Goal: Information Seeking & Learning: Learn about a topic

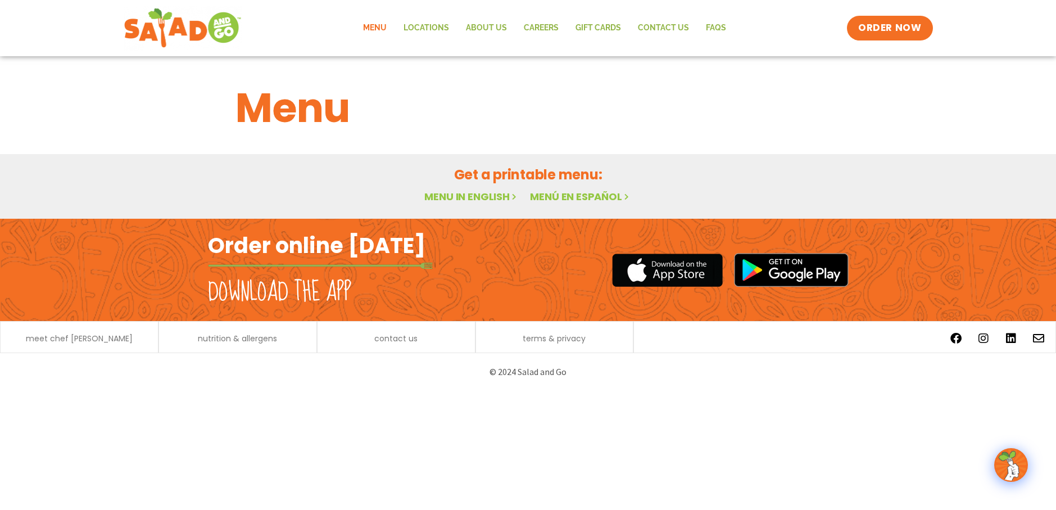
click at [372, 26] on link "Menu" at bounding box center [375, 28] width 40 height 26
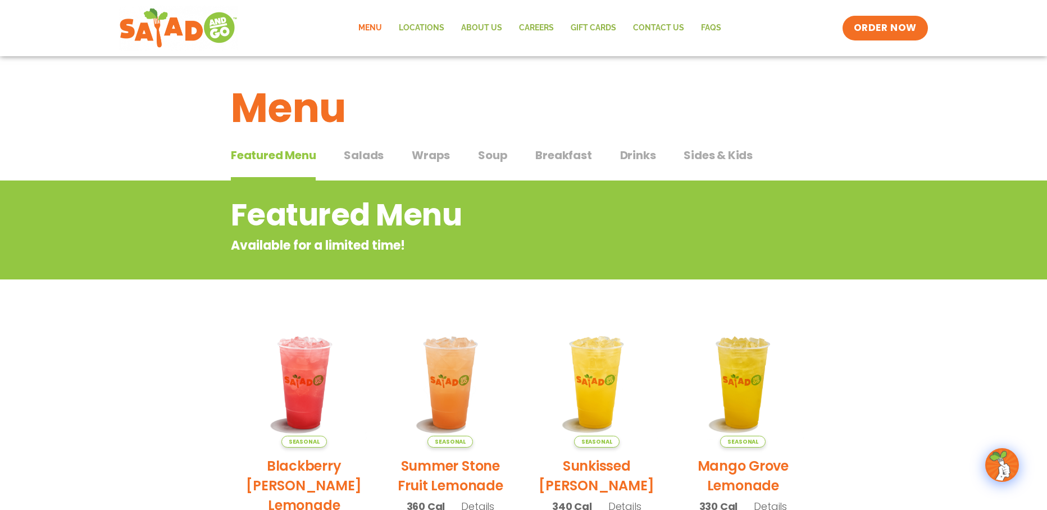
click at [367, 156] on span "Salads" at bounding box center [364, 155] width 40 height 17
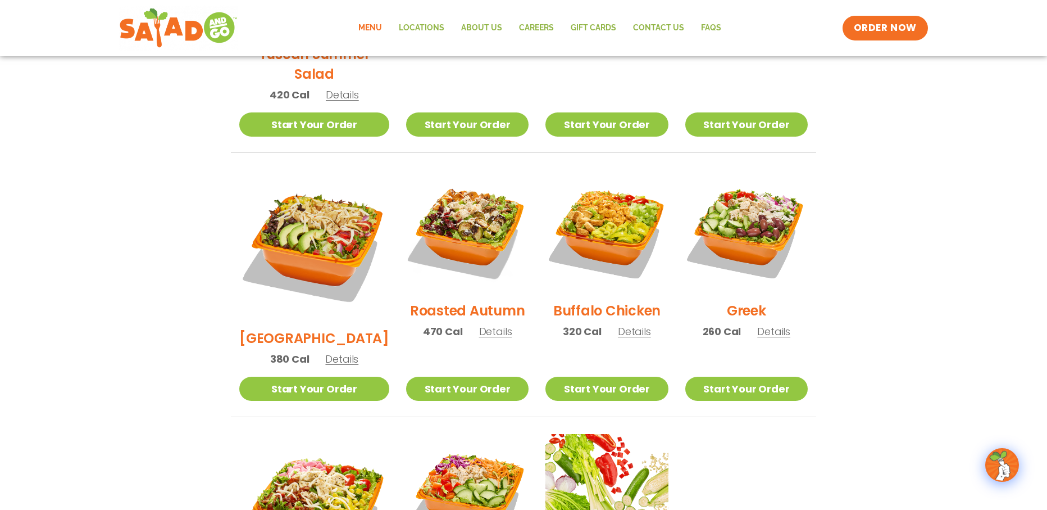
scroll to position [243, 0]
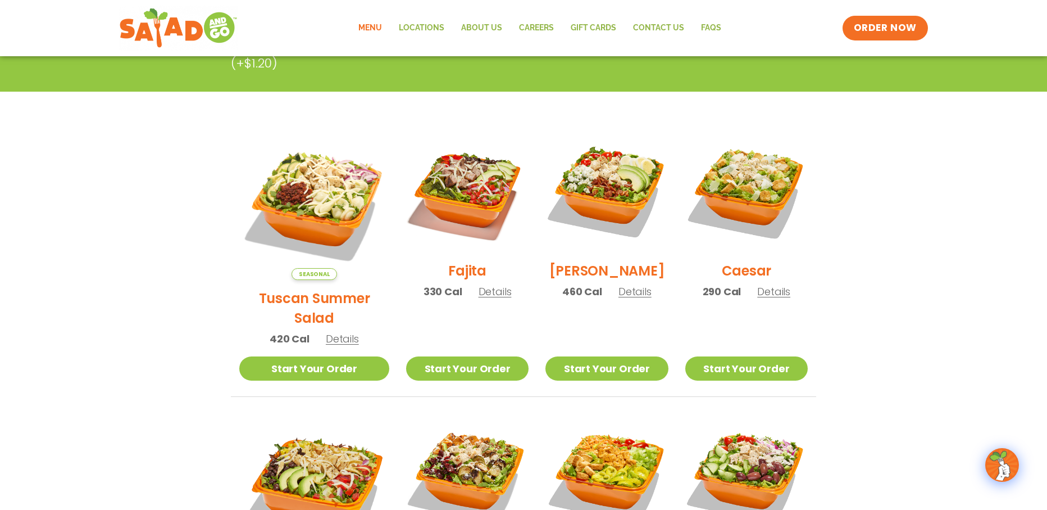
click at [328, 331] on span "Details" at bounding box center [342, 338] width 33 height 14
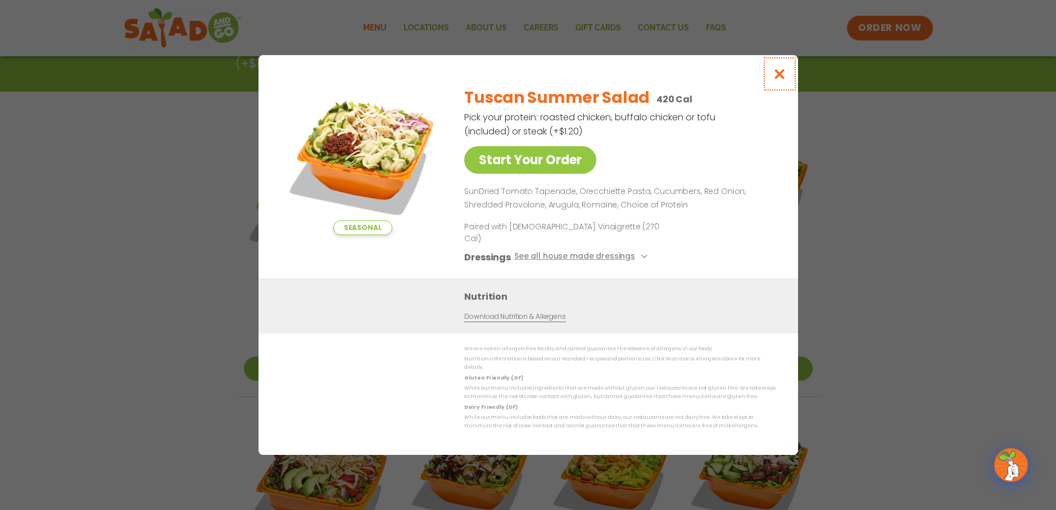
click at [779, 80] on icon "Close modal" at bounding box center [779, 74] width 14 height 12
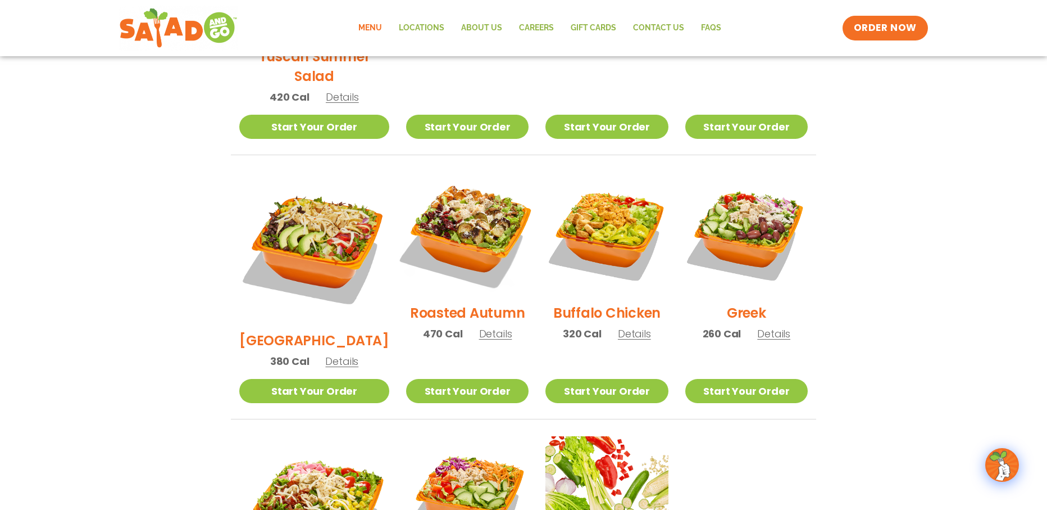
scroll to position [487, 0]
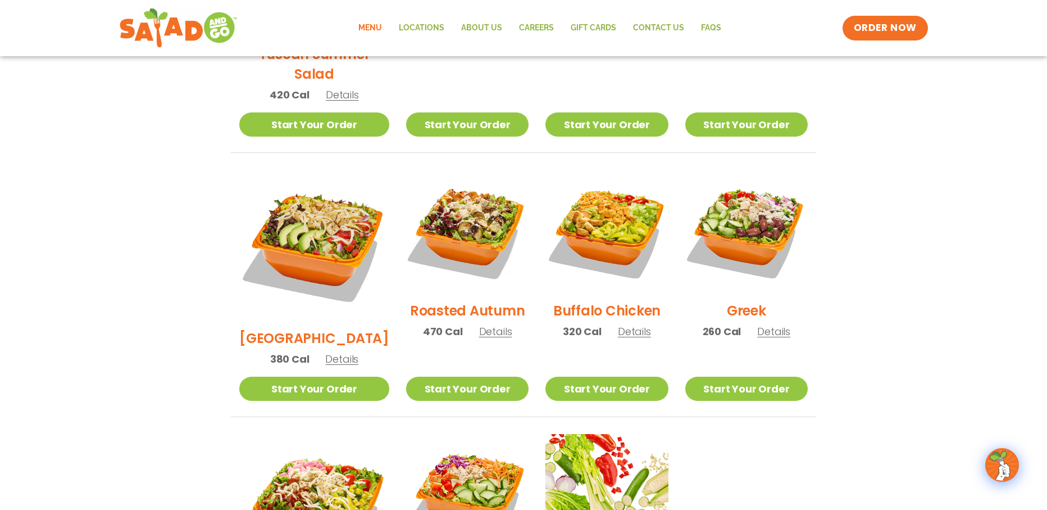
click at [479, 324] on span "Details" at bounding box center [495, 331] width 33 height 14
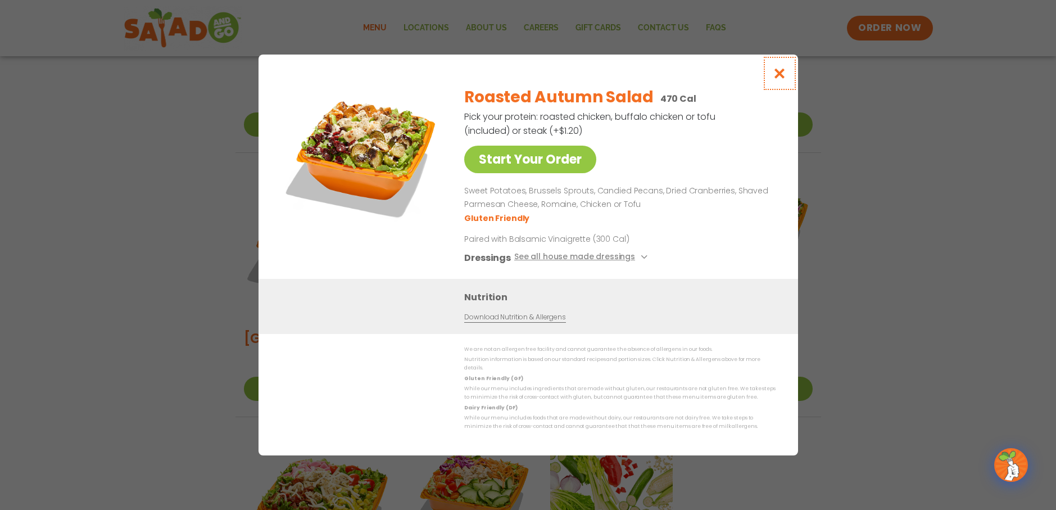
drag, startPoint x: 779, startPoint y: 76, endPoint x: 789, endPoint y: 69, distance: 12.8
click at [780, 76] on icon "Close modal" at bounding box center [779, 73] width 14 height 12
